Goal: Find specific page/section

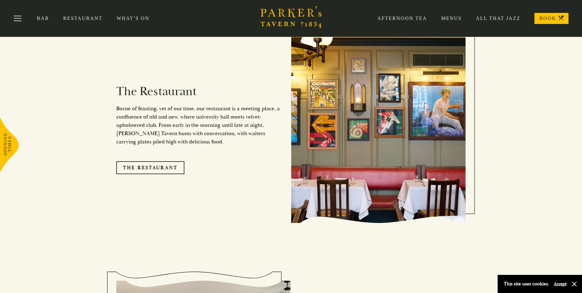
scroll to position [549, 0]
click at [449, 21] on link "Menus" at bounding box center [444, 18] width 35 height 6
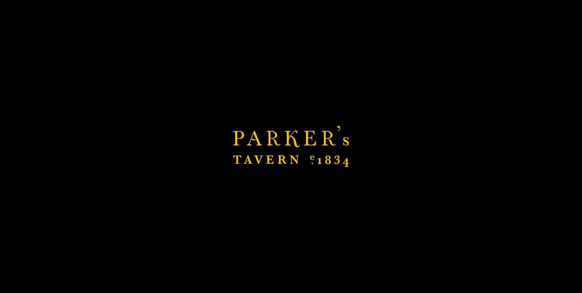
scroll to position [733, 0]
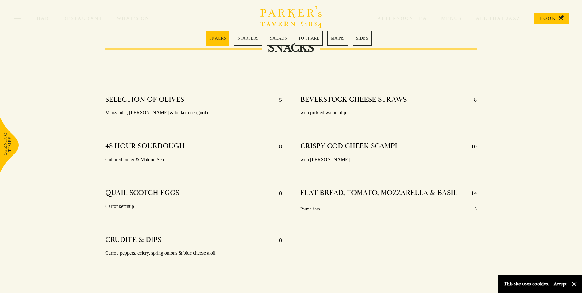
scroll to position [31, 0]
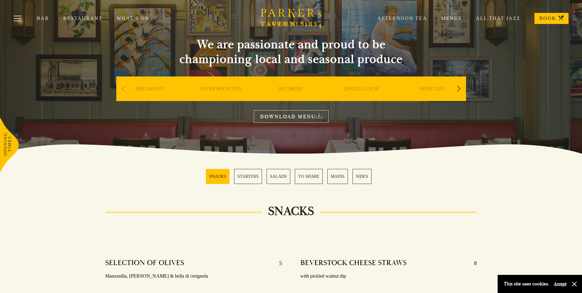
click at [460, 90] on div "Next slide" at bounding box center [459, 89] width 8 height 14
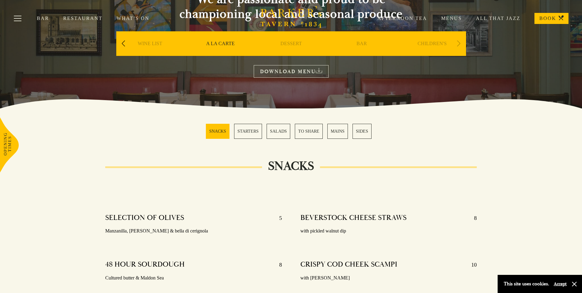
scroll to position [61, 0]
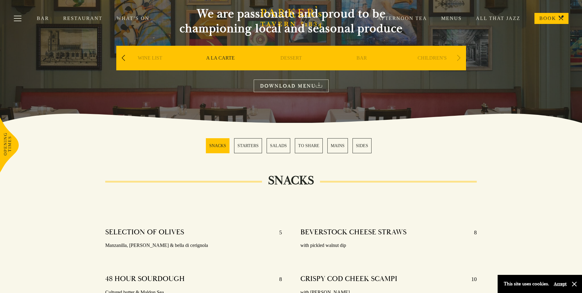
click at [457, 61] on div "Next slide" at bounding box center [459, 58] width 8 height 14
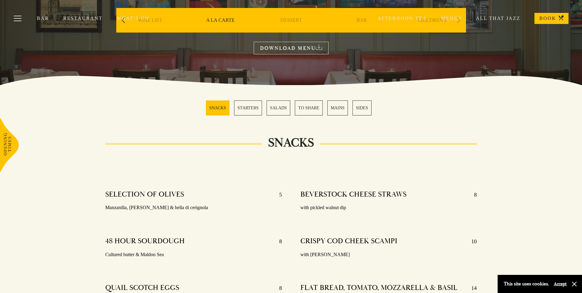
scroll to position [123, 0]
